Goal: Task Accomplishment & Management: Manage account settings

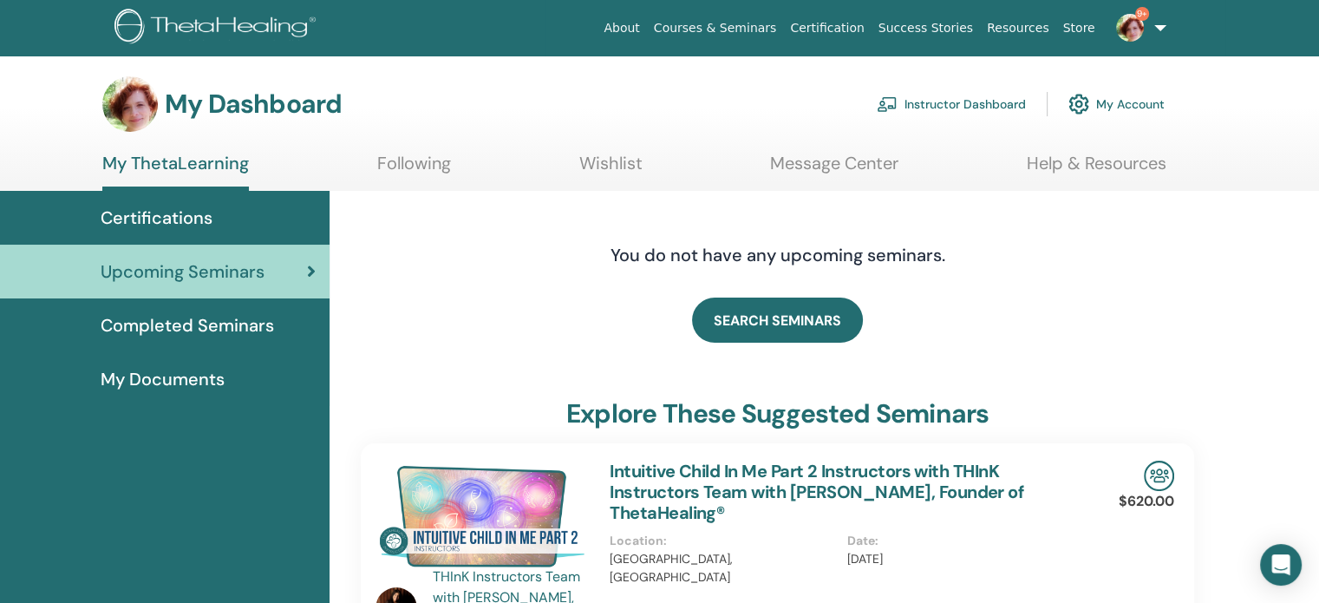
click at [910, 105] on link "Instructor Dashboard" at bounding box center [950, 104] width 149 height 38
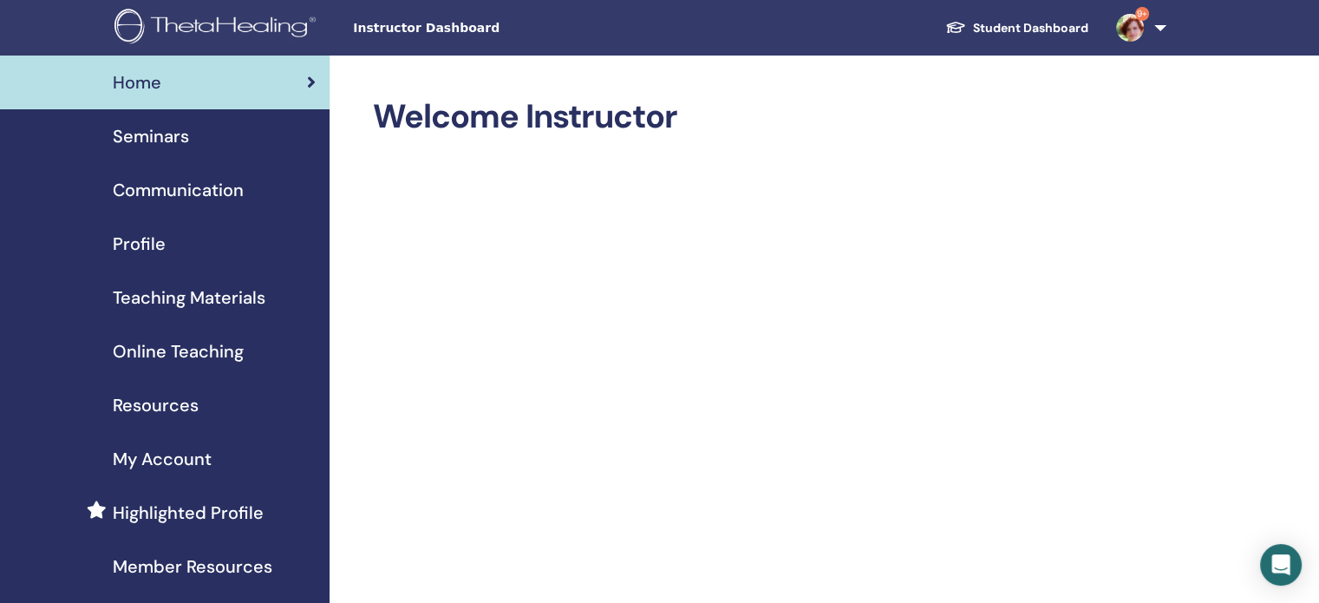
click at [162, 128] on span "Seminars" at bounding box center [151, 136] width 76 height 26
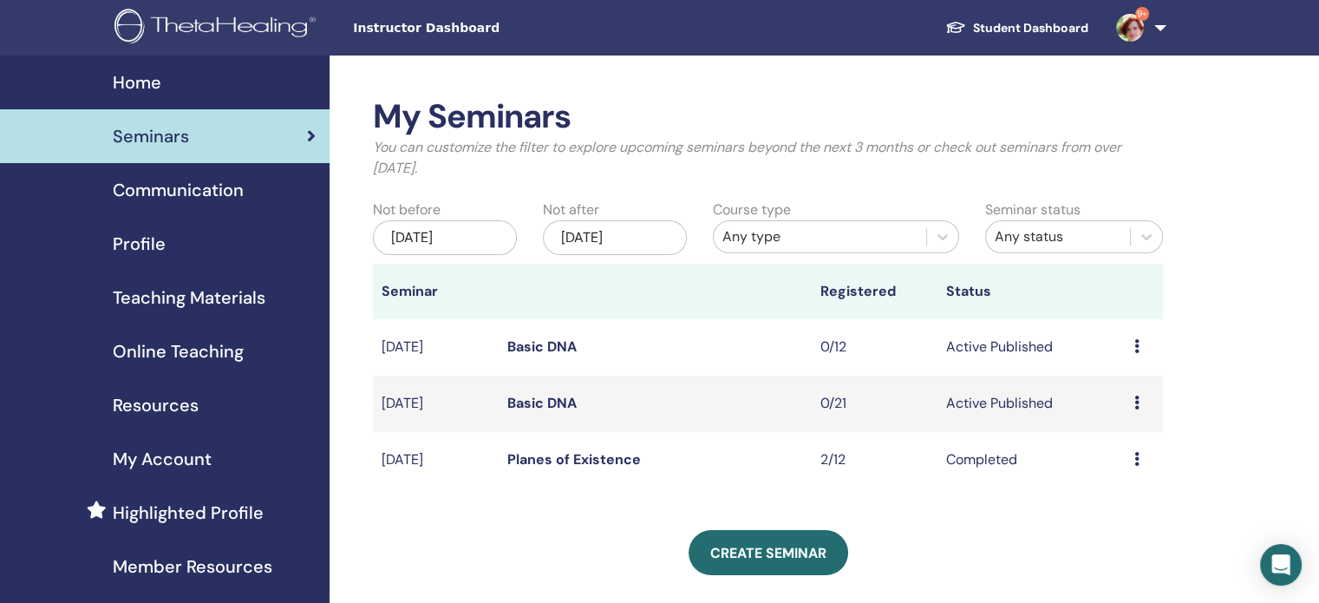
click at [569, 400] on link "Basic DNA" at bounding box center [541, 403] width 69 height 18
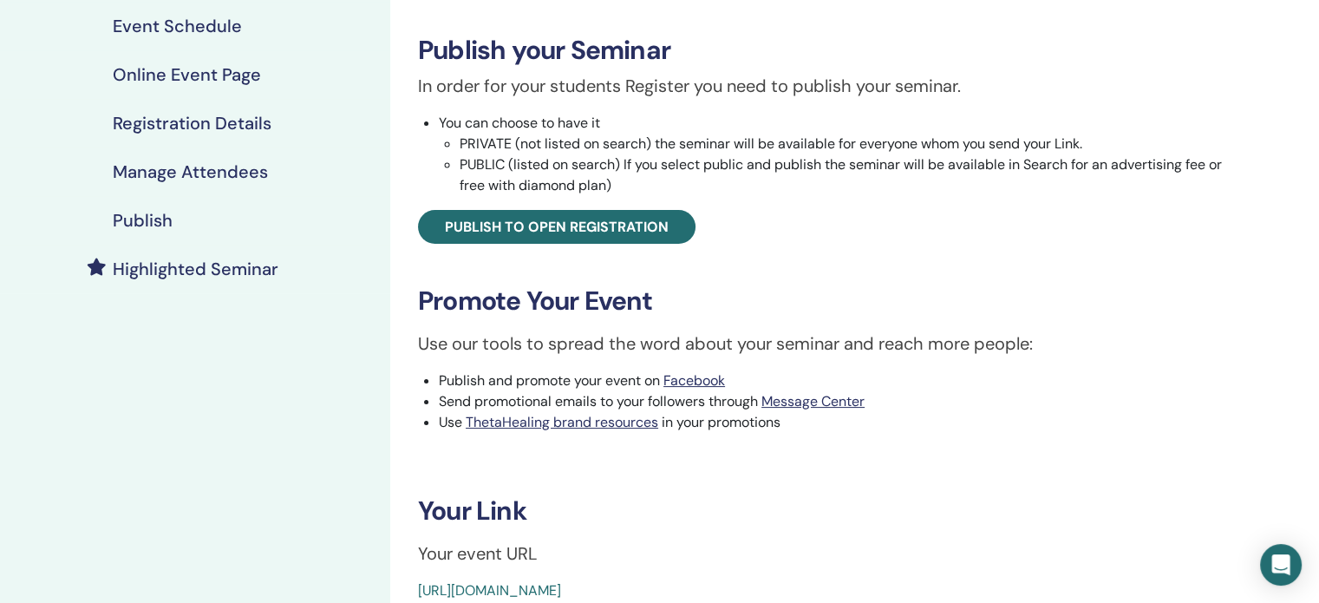
scroll to position [280, 0]
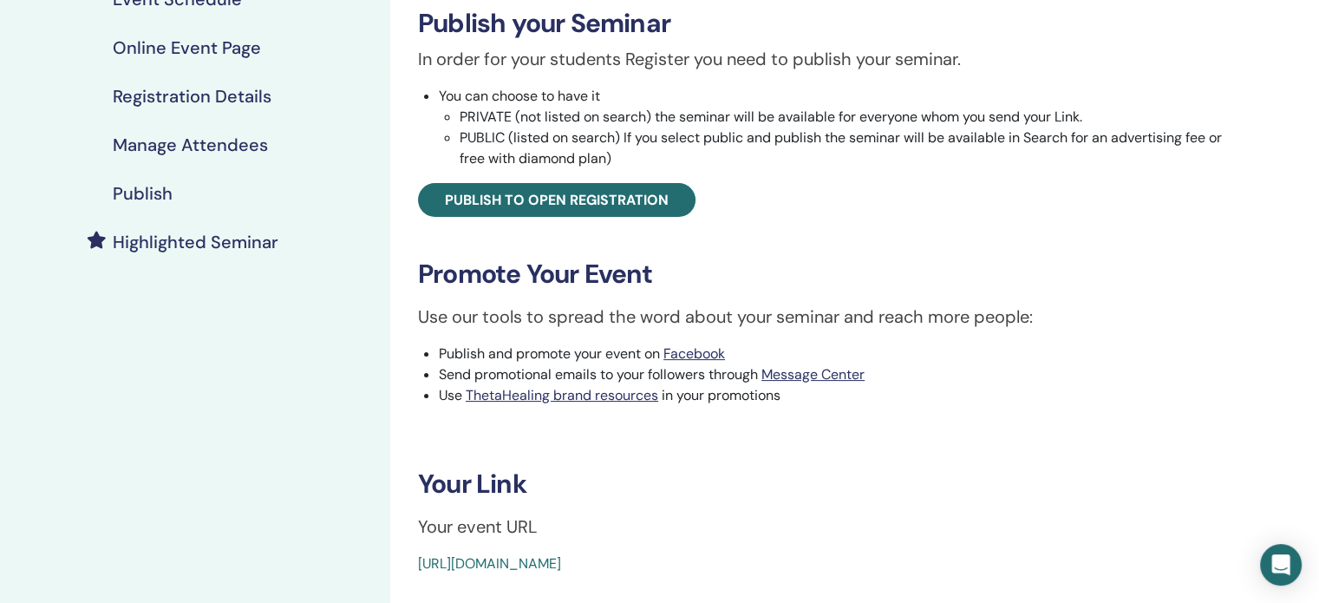
drag, startPoint x: 811, startPoint y: 563, endPoint x: 410, endPoint y: 569, distance: 401.4
click at [410, 569] on div "Basic DNA Event Type Online Event Status Active Published Registrations 0/21 Pu…" at bounding box center [830, 195] width 858 height 757
copy link "[URL][DOMAIN_NAME]"
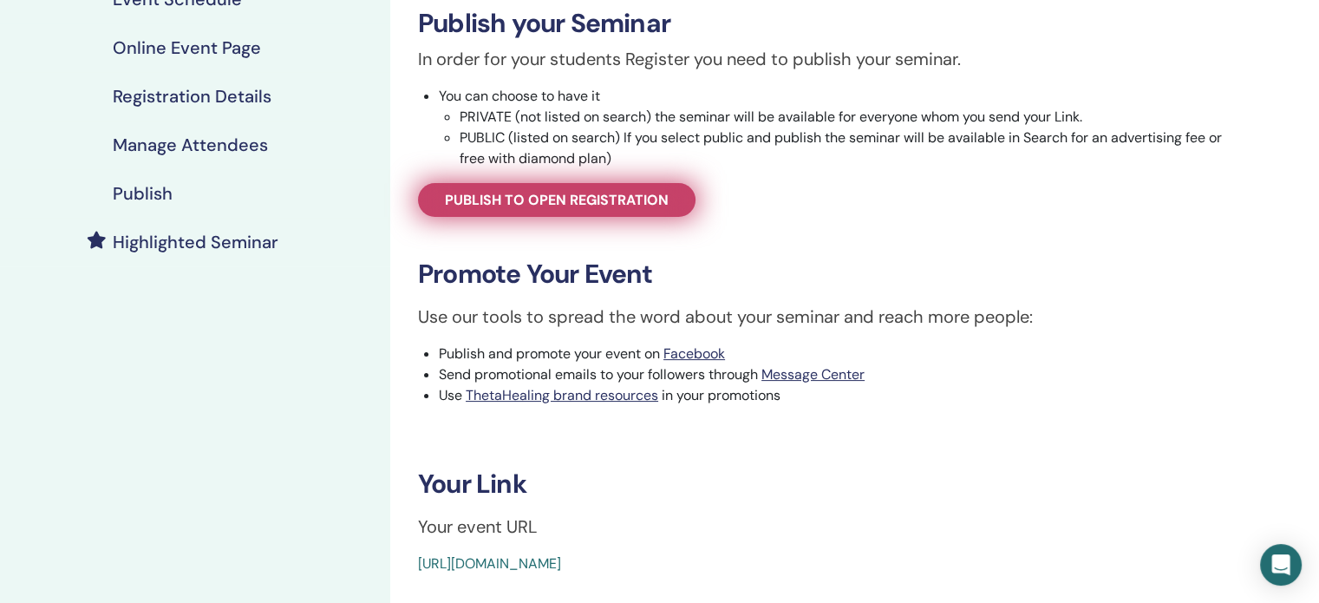
click at [478, 199] on span "Publish to open registration" at bounding box center [557, 200] width 224 height 18
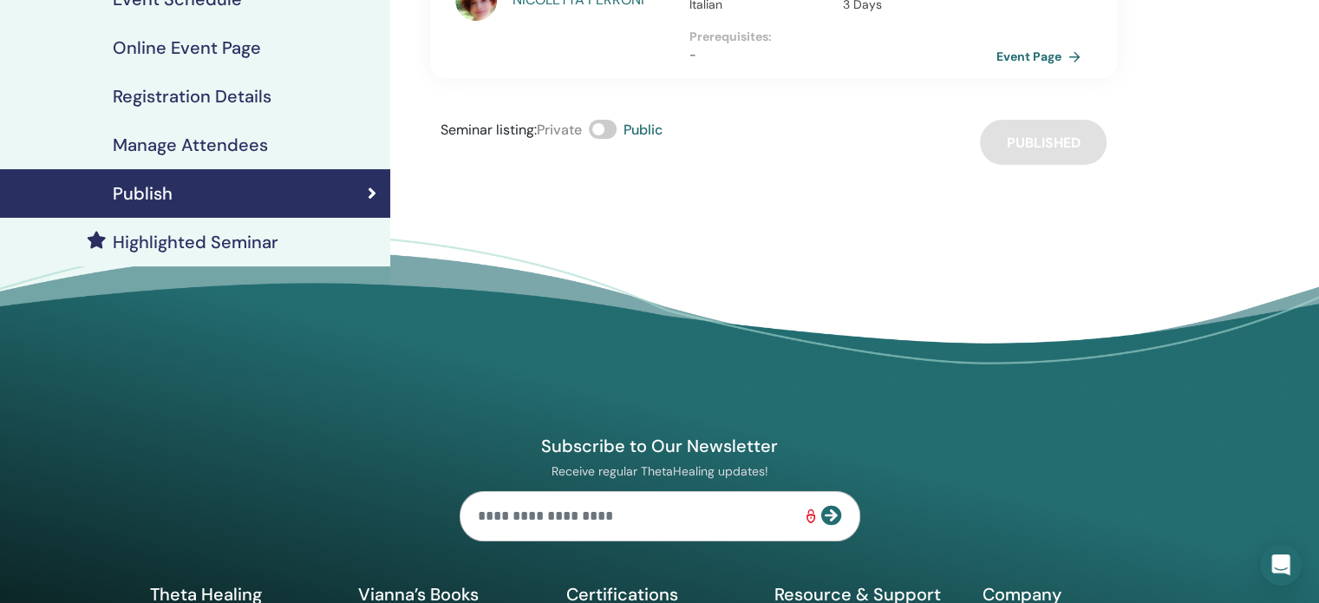
click at [313, 183] on div "Publish" at bounding box center [195, 193] width 362 height 21
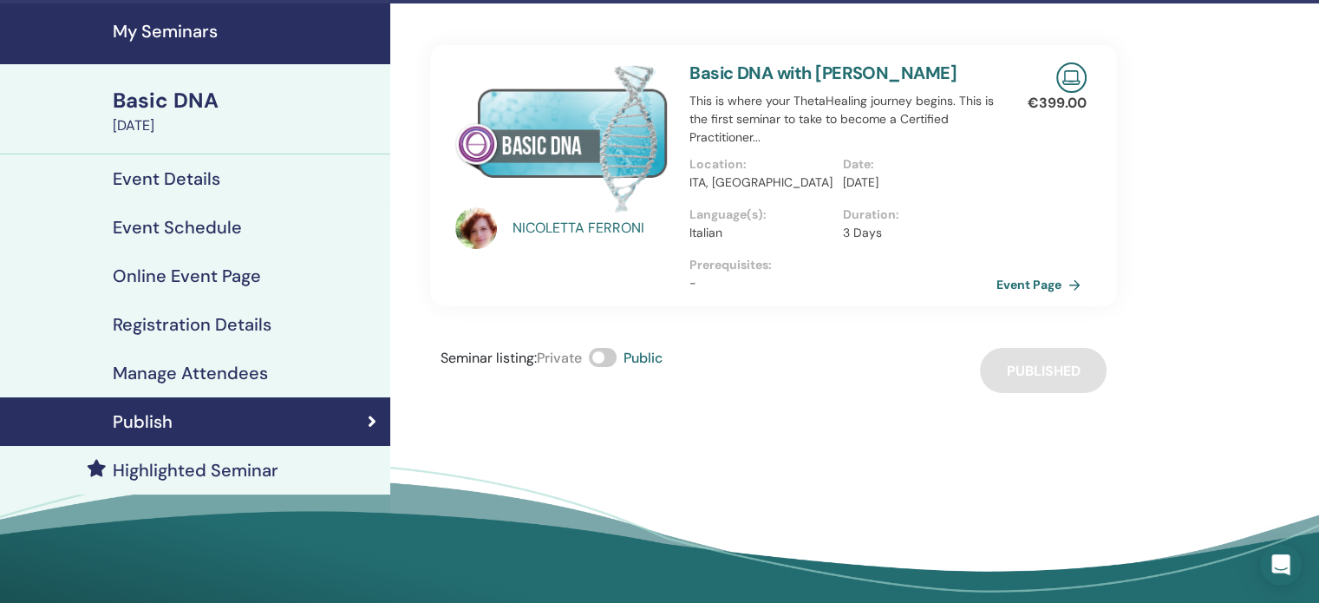
scroll to position [52, 0]
click at [170, 177] on h4 "Event Details" at bounding box center [167, 178] width 108 height 21
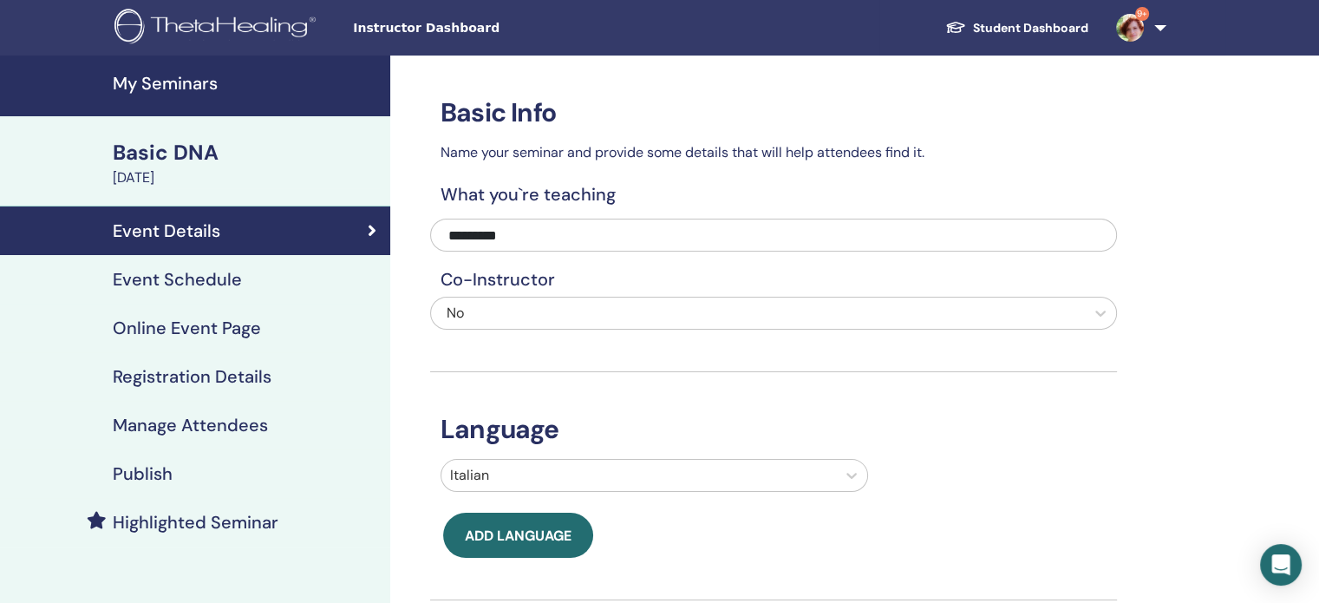
click at [267, 377] on h4 "Registration Details" at bounding box center [192, 376] width 159 height 21
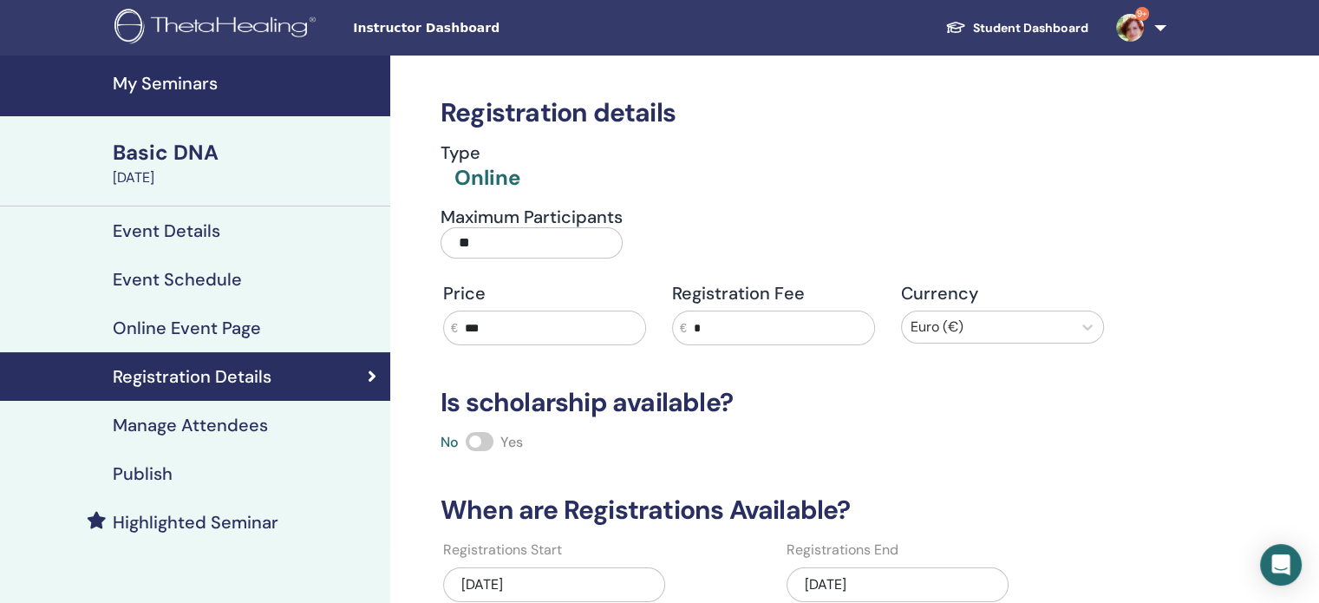
click at [1020, 26] on link "Student Dashboard" at bounding box center [1016, 28] width 171 height 32
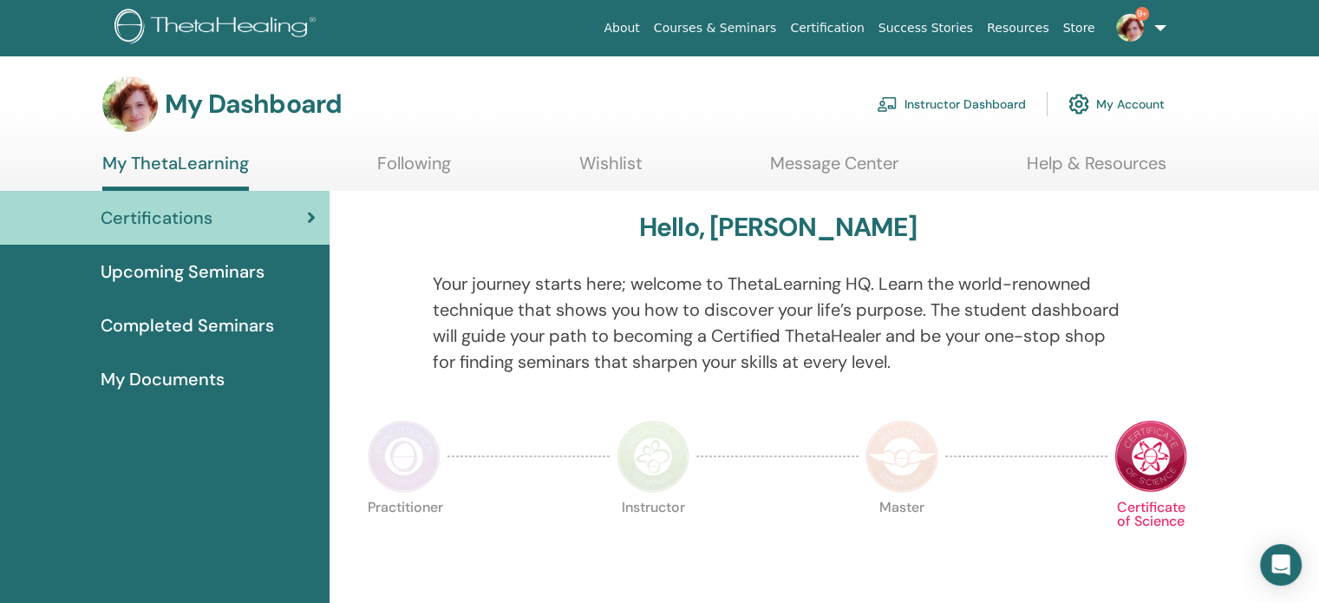
click at [933, 104] on link "Instructor Dashboard" at bounding box center [950, 104] width 149 height 38
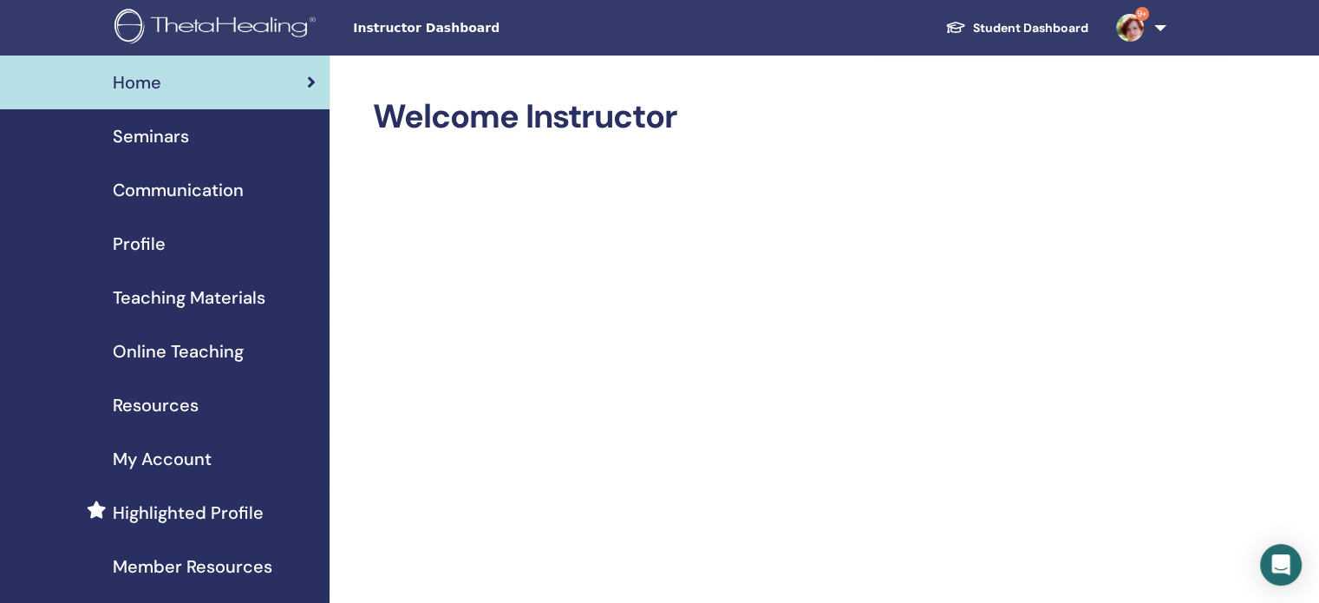
click at [160, 136] on span "Seminars" at bounding box center [151, 136] width 76 height 26
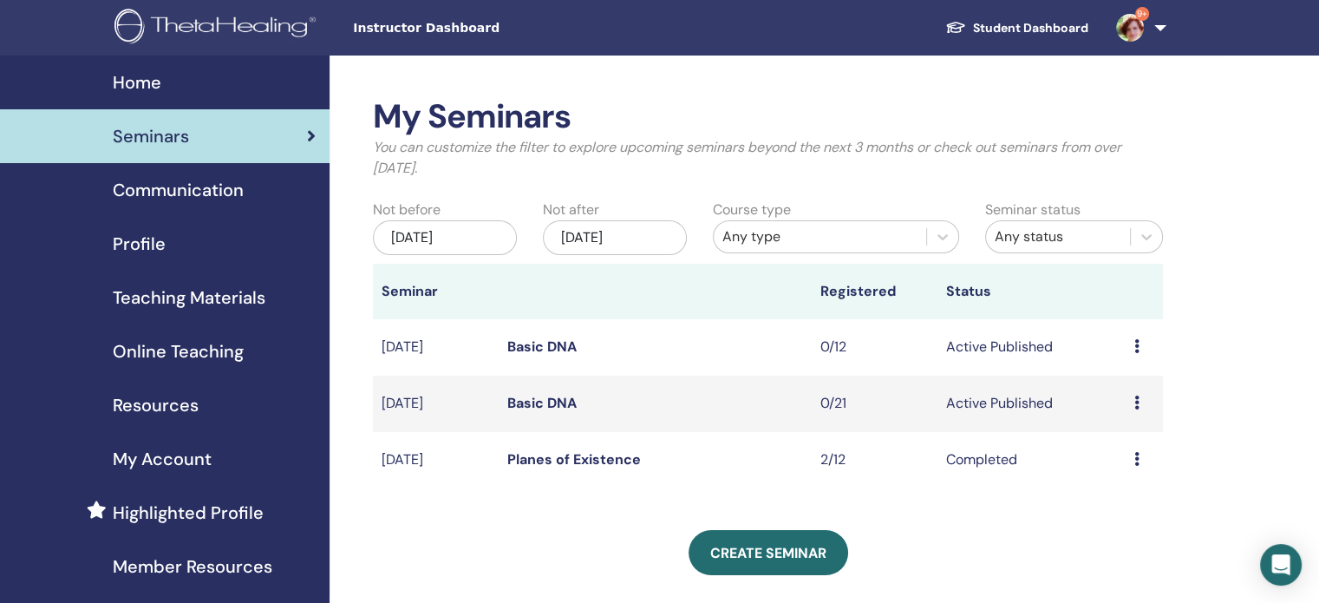
click at [560, 402] on link "Basic DNA" at bounding box center [541, 403] width 69 height 18
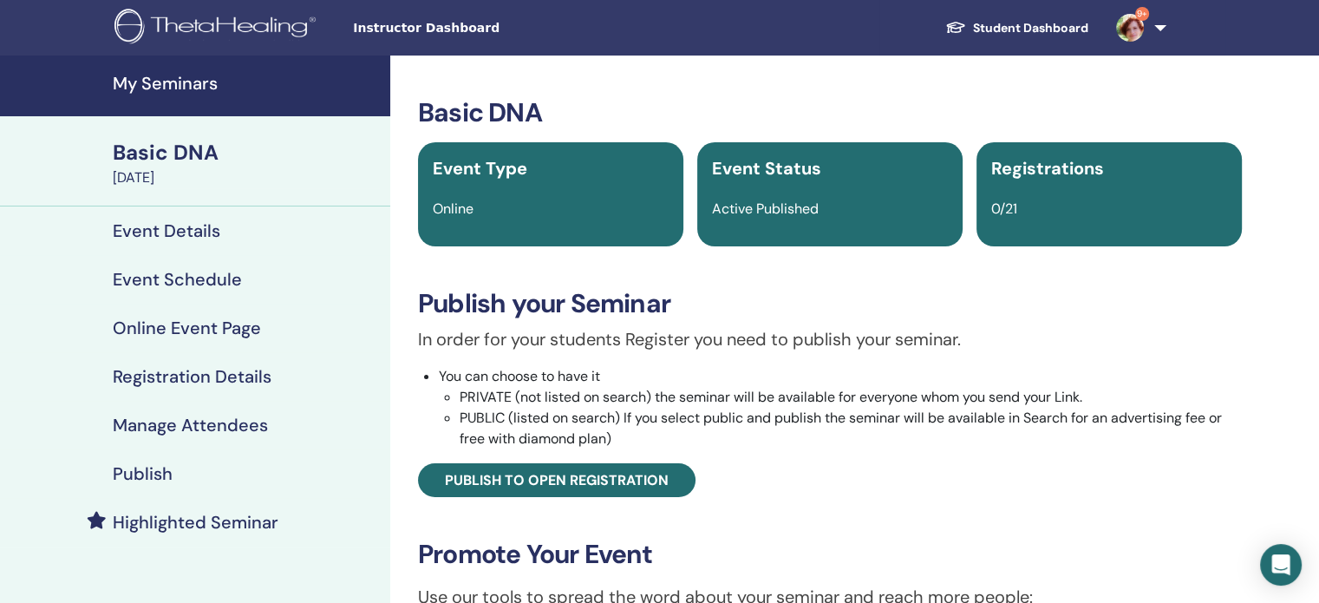
click at [1064, 27] on link "Student Dashboard" at bounding box center [1016, 28] width 171 height 32
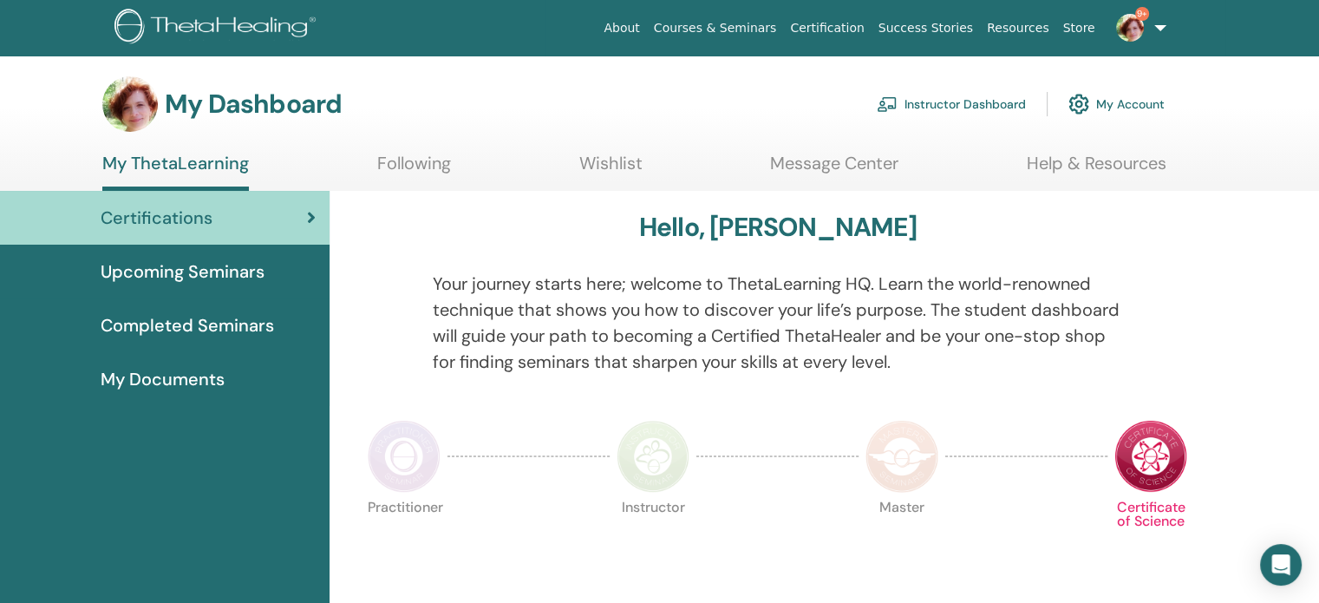
click at [934, 102] on link "Instructor Dashboard" at bounding box center [950, 104] width 149 height 38
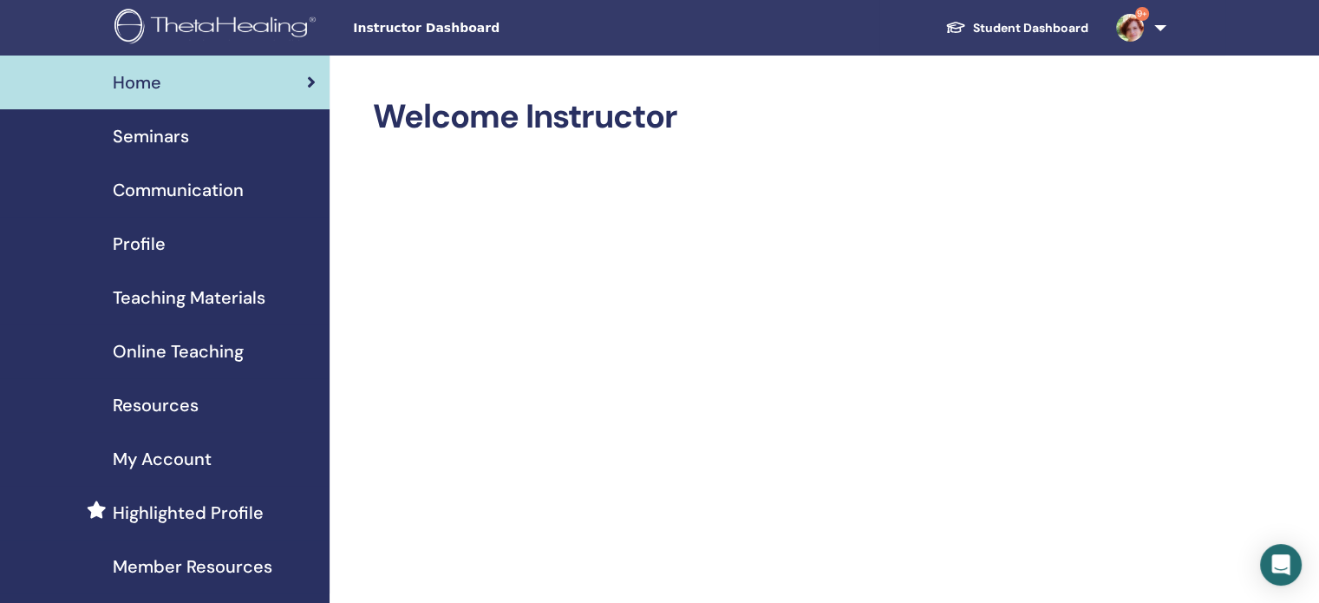
click at [155, 136] on span "Seminars" at bounding box center [151, 136] width 76 height 26
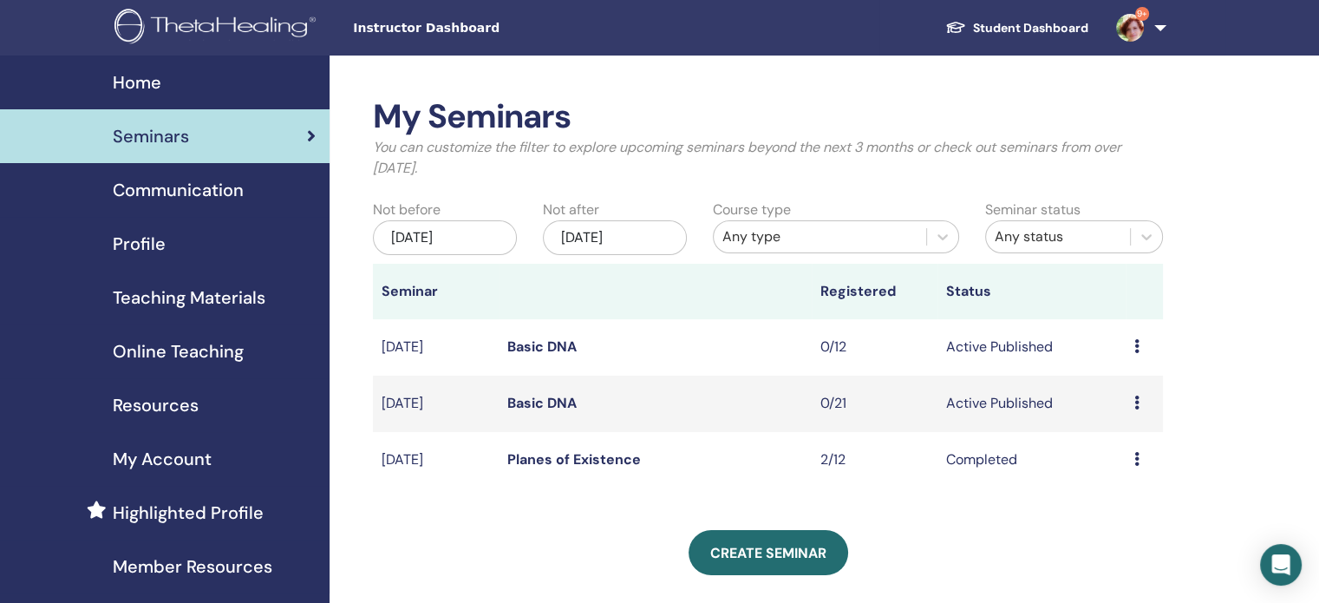
click at [535, 346] on link "Basic DNA" at bounding box center [541, 346] width 69 height 18
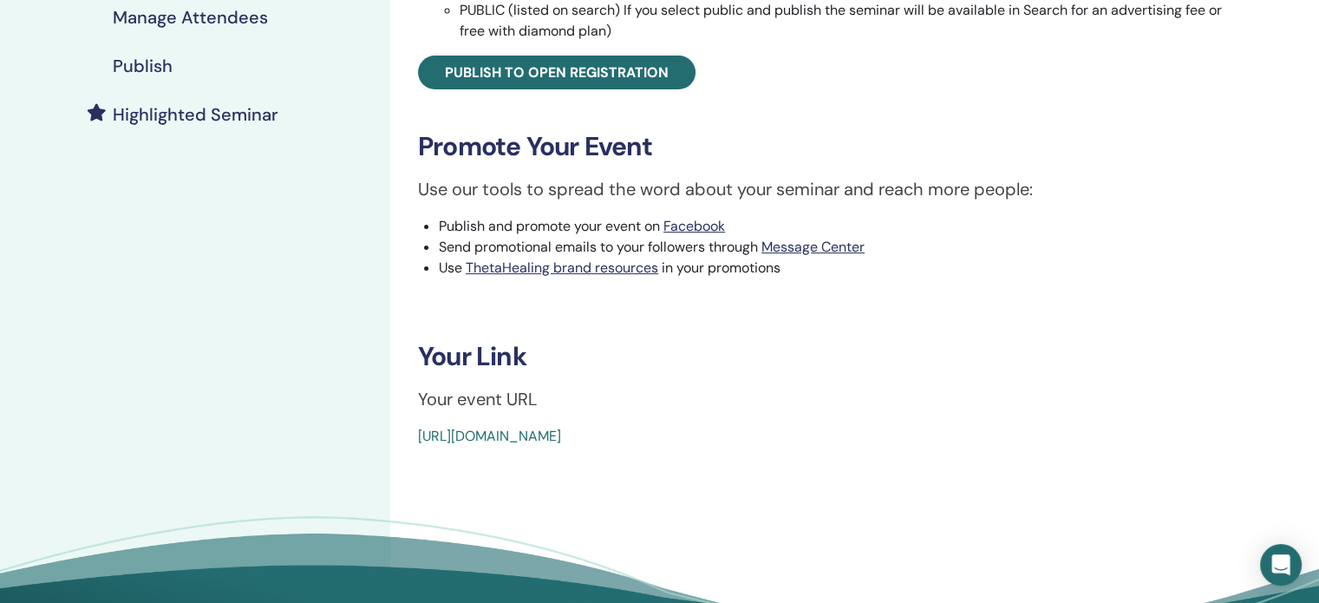
scroll to position [413, 0]
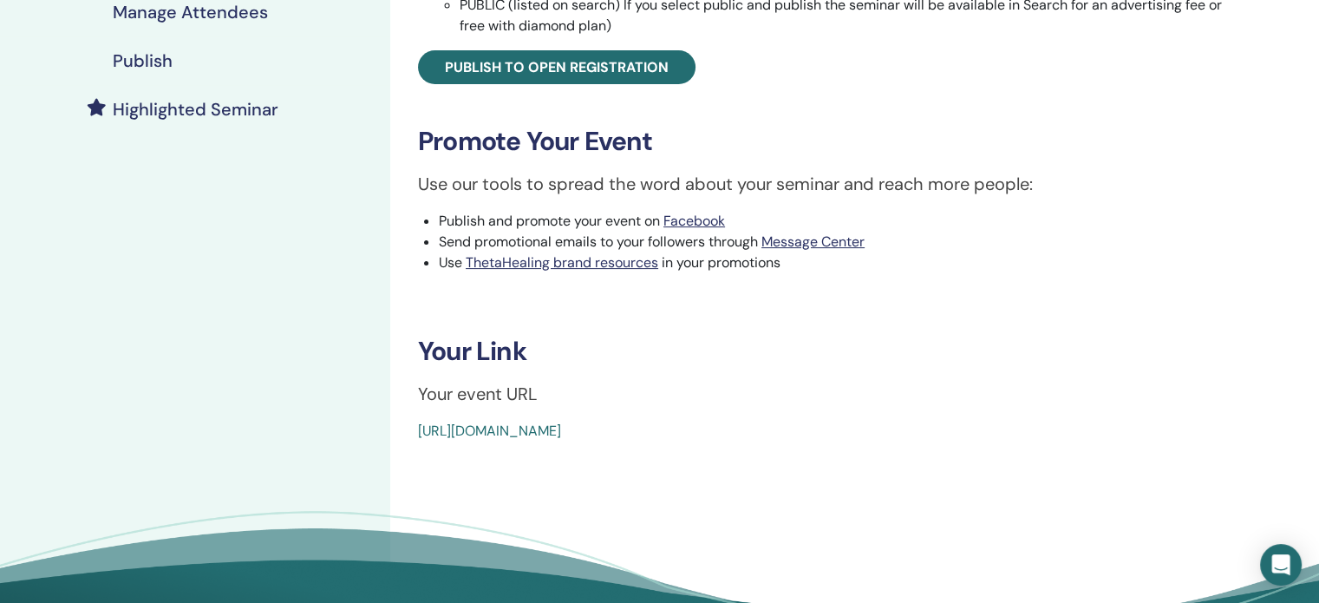
drag, startPoint x: 819, startPoint y: 426, endPoint x: 419, endPoint y: 434, distance: 400.6
click at [419, 434] on div "[URL][DOMAIN_NAME]" at bounding box center [761, 430] width 687 height 21
copy link "[URL][DOMAIN_NAME]"
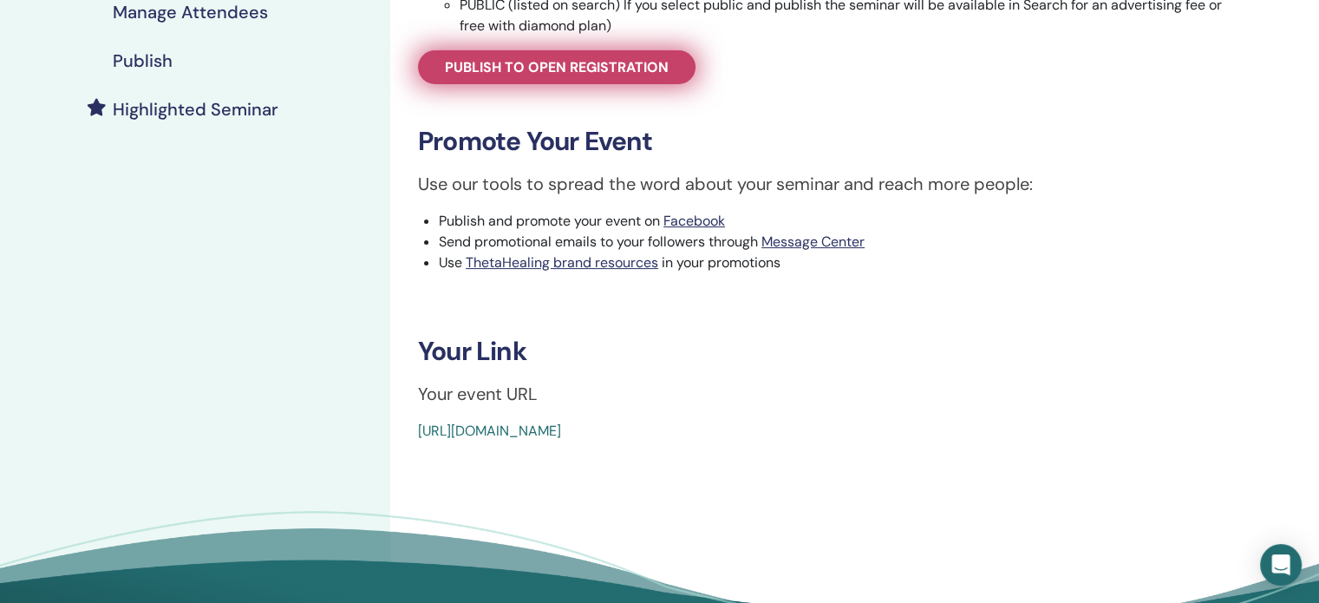
click at [489, 64] on span "Publish to open registration" at bounding box center [557, 67] width 224 height 18
